Goal: Entertainment & Leisure: Consume media (video, audio)

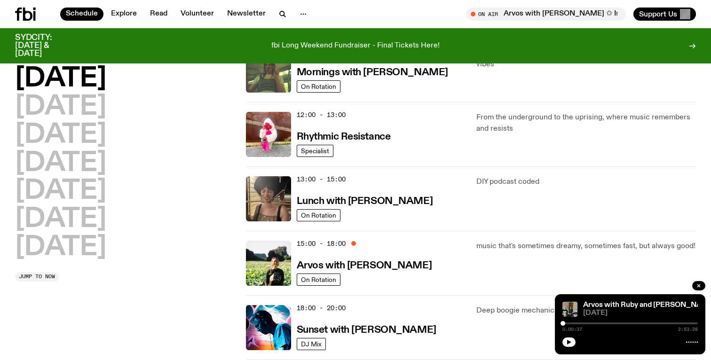
scroll to position [192, 0]
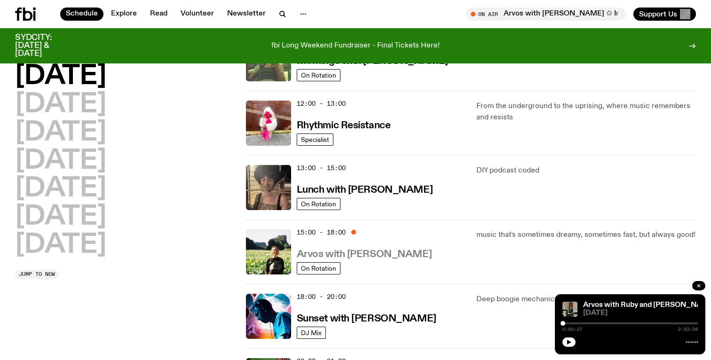
click at [361, 256] on h3 "Arvos with [PERSON_NAME]" at bounding box center [364, 255] width 135 height 10
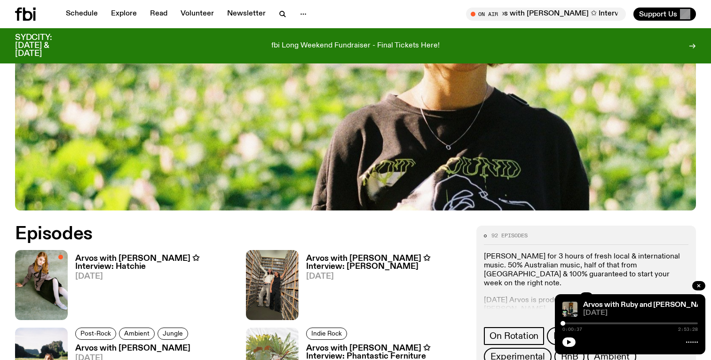
scroll to position [328, 0]
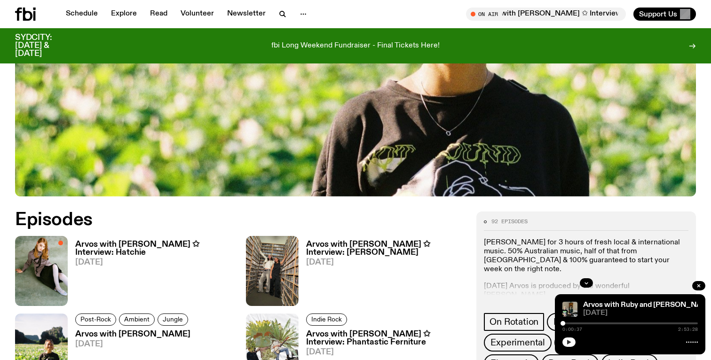
click at [574, 342] on button "button" at bounding box center [569, 342] width 13 height 9
click at [111, 247] on h3 "Arvos with [PERSON_NAME] ✩ Interview: Hatchie" at bounding box center [154, 249] width 159 height 16
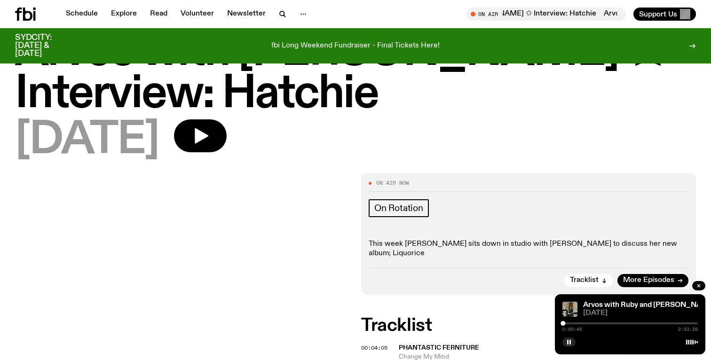
scroll to position [64, 0]
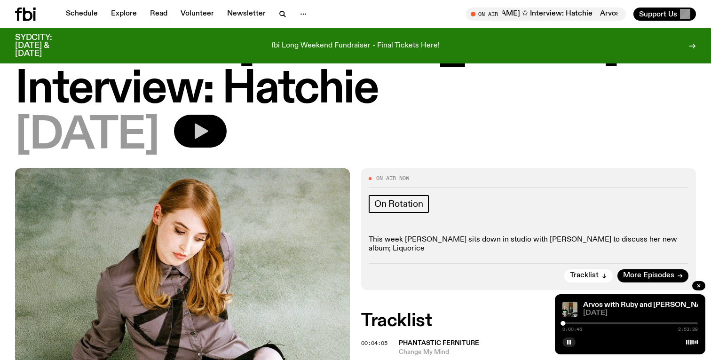
click at [208, 130] on icon "button" at bounding box center [202, 132] width 14 height 16
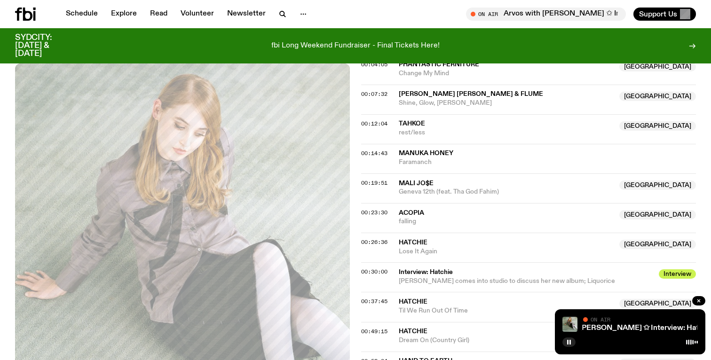
scroll to position [341, 0]
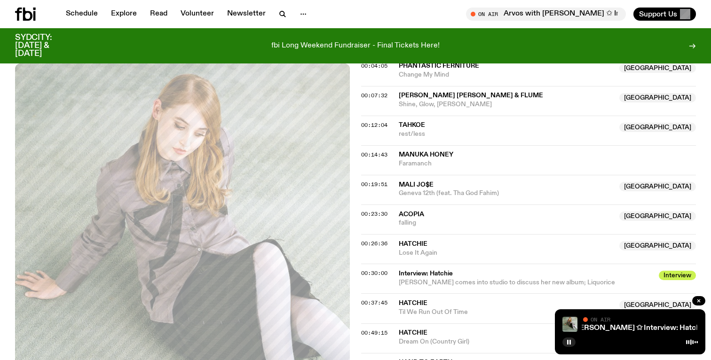
click at [440, 240] on span "Hatchie" at bounding box center [506, 244] width 215 height 9
click at [629, 314] on div "Arvos with [PERSON_NAME] ✩ Interview: [PERSON_NAME] with [PERSON_NAME] ✩ Interv…" at bounding box center [630, 332] width 151 height 45
click at [692, 342] on icon at bounding box center [692, 343] width 12 height 8
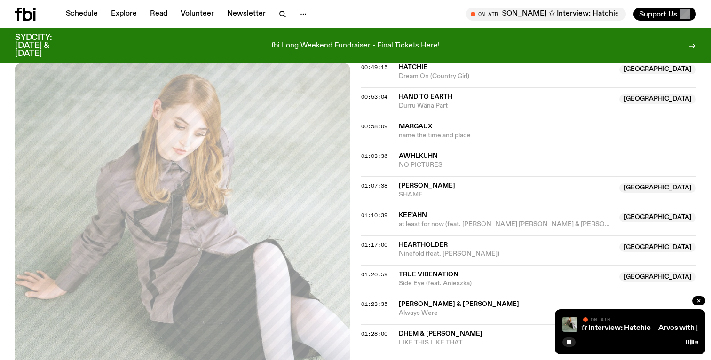
scroll to position [606, 0]
click at [423, 43] on p "fbi Long Weekend Fundraiser - Final Tickets Here!" at bounding box center [355, 46] width 168 height 8
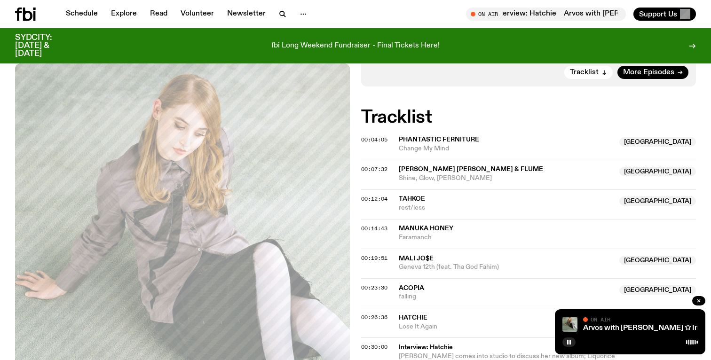
scroll to position [0, 0]
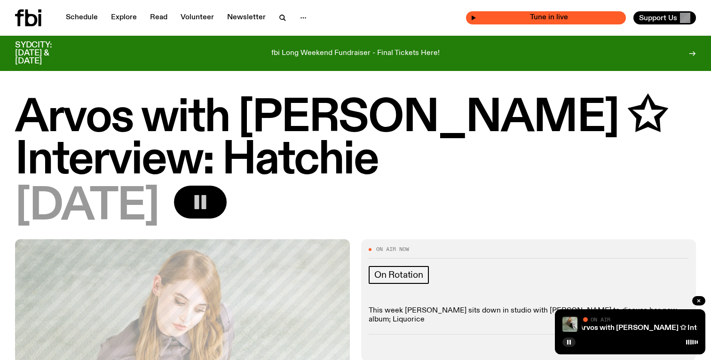
click at [590, 15] on span "Tune in live" at bounding box center [549, 17] width 145 height 7
click at [538, 14] on span "Tune in live" at bounding box center [549, 17] width 145 height 7
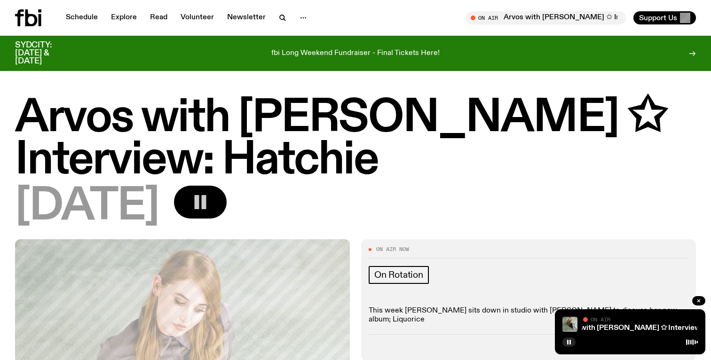
click at [619, 334] on div "Arvos with [PERSON_NAME] ✩ Interview: [PERSON_NAME] with [PERSON_NAME] ✩ Interv…" at bounding box center [630, 332] width 151 height 45
click at [700, 300] on icon "button" at bounding box center [699, 301] width 6 height 6
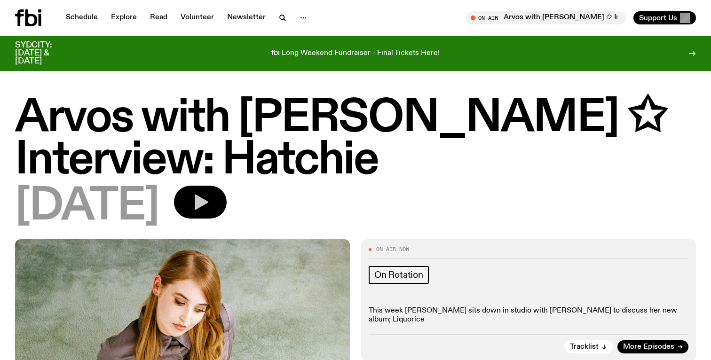
click at [210, 205] on icon "button" at bounding box center [200, 202] width 19 height 19
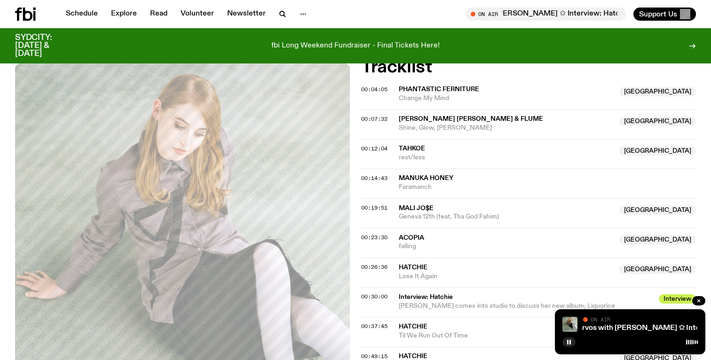
scroll to position [328, 0]
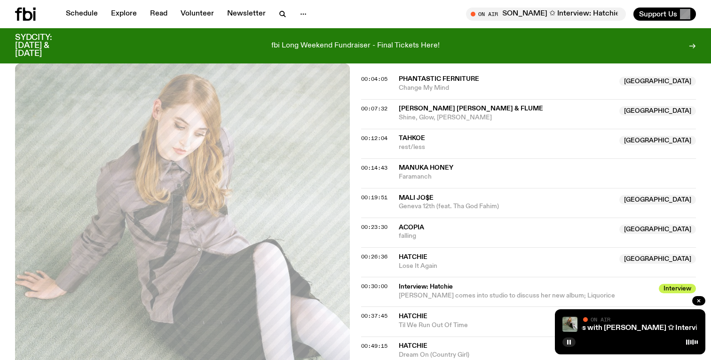
click at [428, 253] on span "Hatchie" at bounding box center [506, 257] width 215 height 9
click at [427, 283] on span "Interview: Hatchie" at bounding box center [526, 287] width 255 height 9
click at [520, 293] on span "[PERSON_NAME] comes into studio to discuss her new album; Liquorice" at bounding box center [507, 296] width 216 height 7
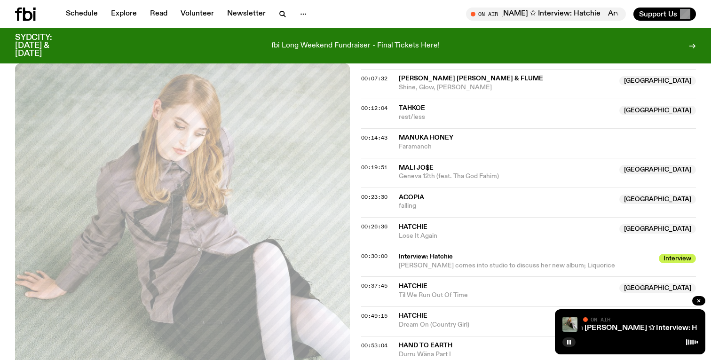
scroll to position [374, 0]
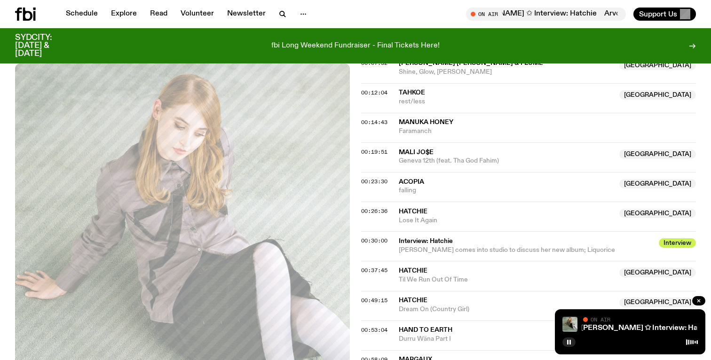
click at [675, 239] on span "Interview" at bounding box center [677, 243] width 37 height 9
click at [371, 237] on span "00:30:00" at bounding box center [374, 241] width 26 height 8
click at [412, 247] on span "[PERSON_NAME] comes into studio to discuss her new album; Liquorice" at bounding box center [507, 250] width 216 height 7
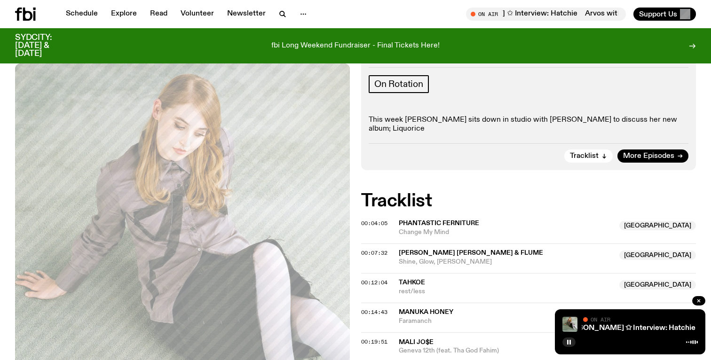
scroll to position [171, 0]
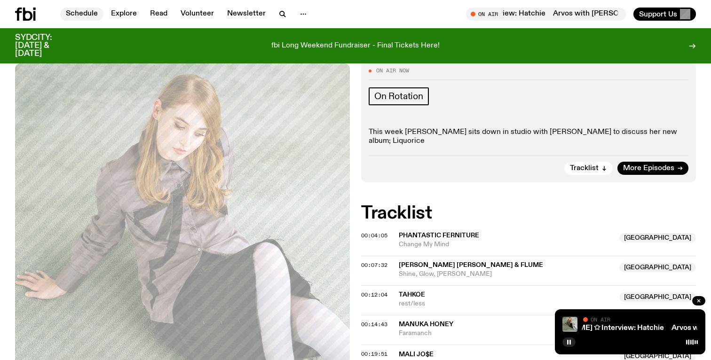
click at [91, 17] on link "Schedule" at bounding box center [81, 14] width 43 height 13
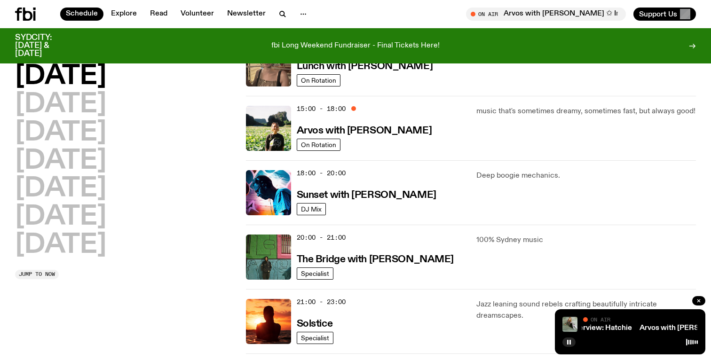
scroll to position [315, 0]
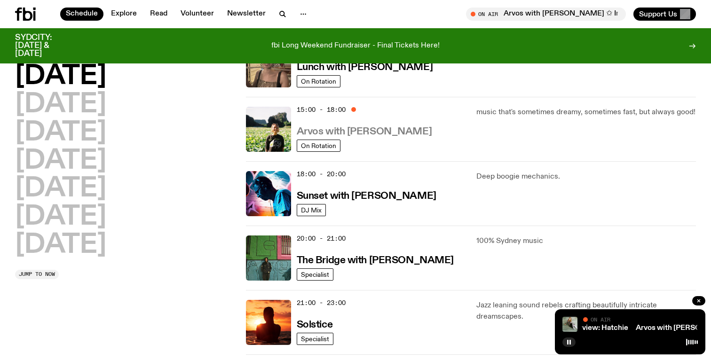
click at [358, 132] on h3 "Arvos with [PERSON_NAME]" at bounding box center [364, 132] width 135 height 10
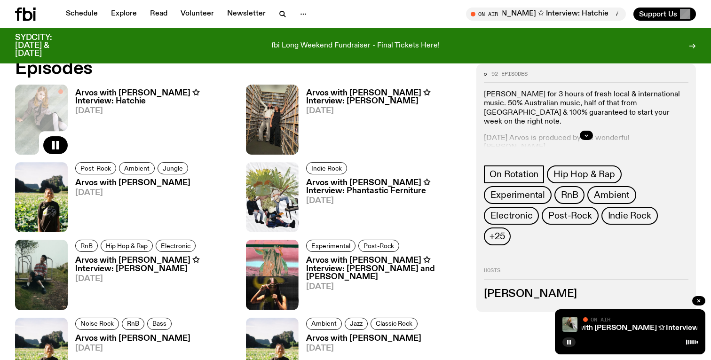
scroll to position [478, 0]
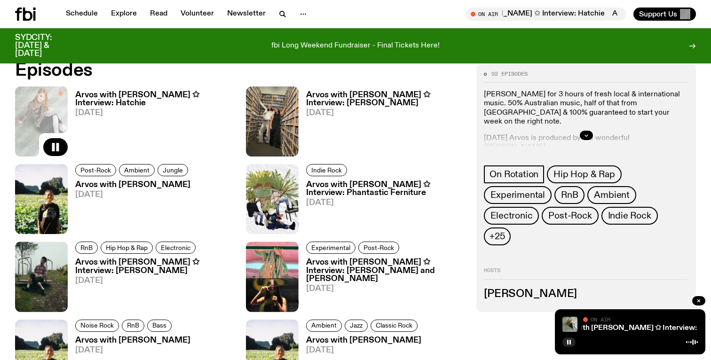
click at [350, 101] on h3 "Arvos with [PERSON_NAME] ✩ Interview: [PERSON_NAME]" at bounding box center [385, 99] width 159 height 16
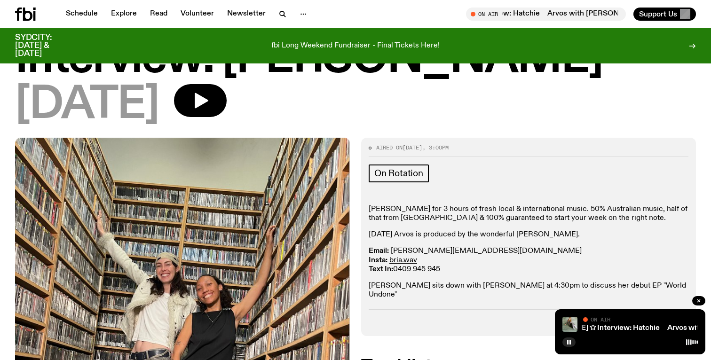
scroll to position [57, 0]
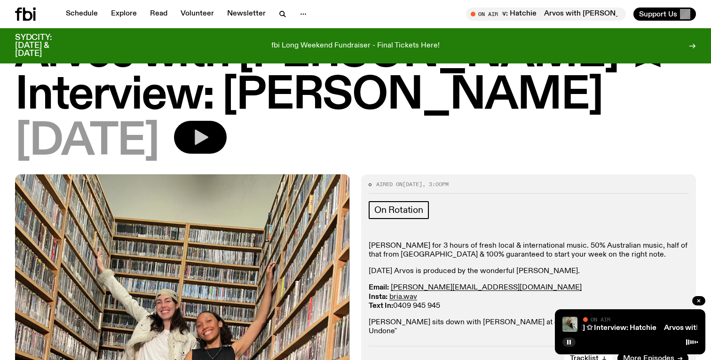
click at [208, 142] on icon "button" at bounding box center [202, 138] width 14 height 16
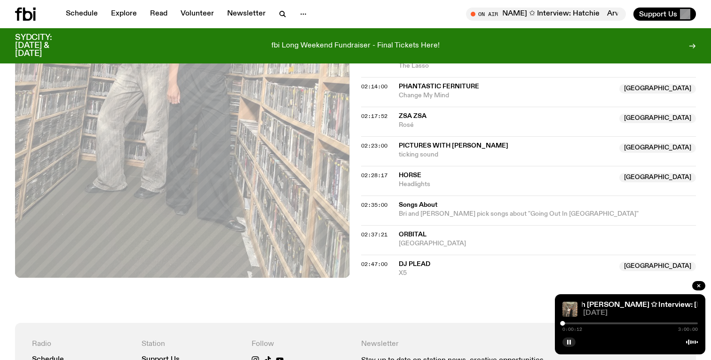
scroll to position [1139, 0]
click at [417, 261] on span "DJ Plead" at bounding box center [415, 264] width 32 height 7
click at [680, 323] on div at bounding box center [630, 324] width 135 height 2
click at [686, 323] on div at bounding box center [630, 324] width 135 height 2
click at [689, 323] on div at bounding box center [630, 324] width 135 height 2
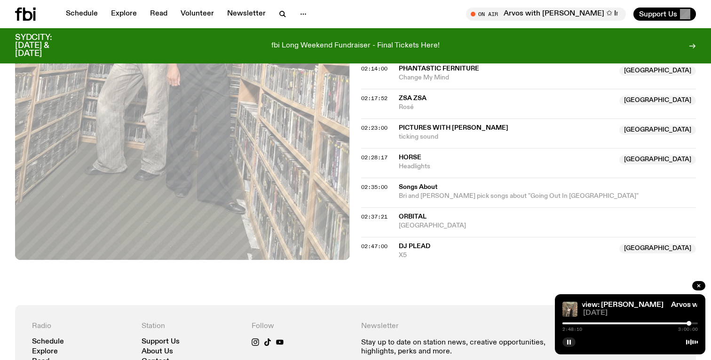
scroll to position [1159, 0]
